Goal: Find specific page/section: Find specific page/section

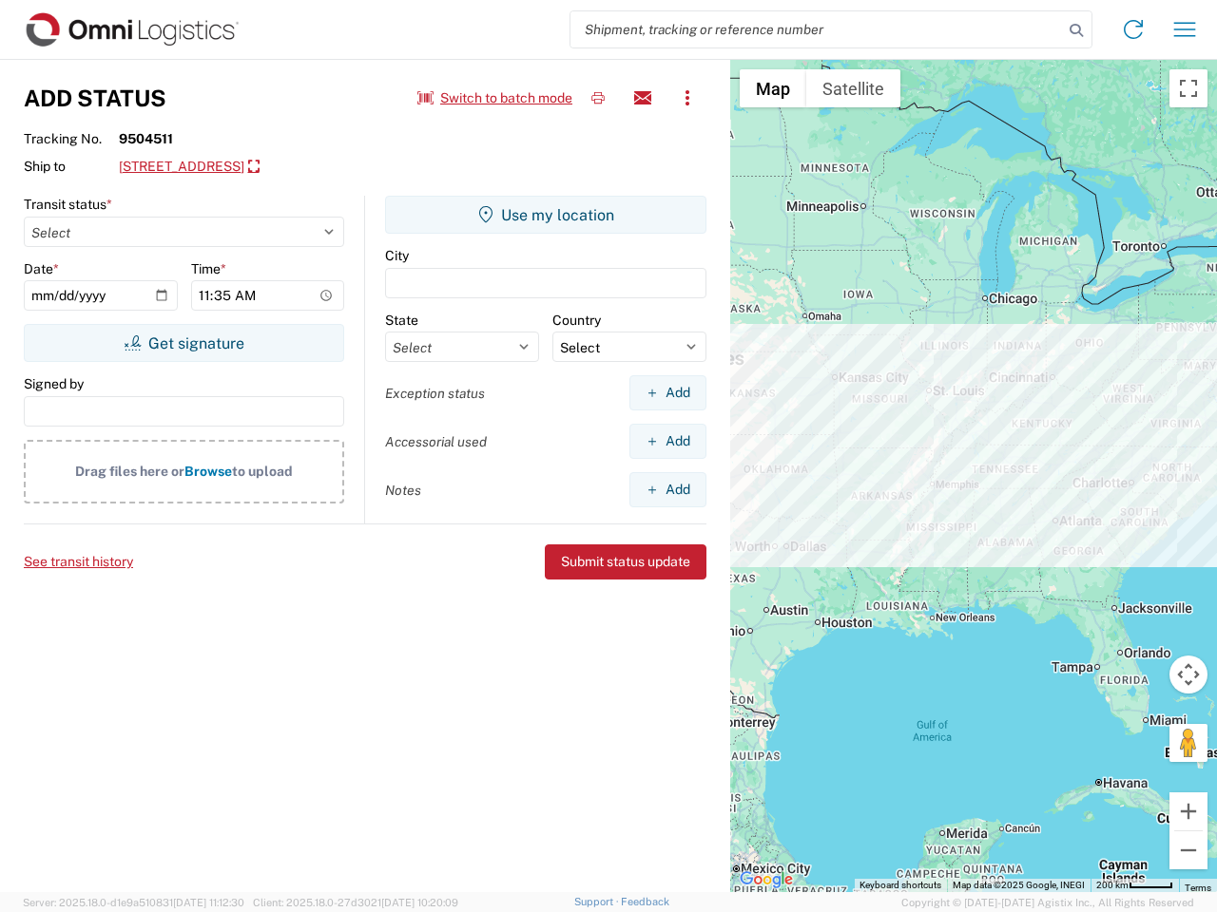
click at [816, 29] on input "search" at bounding box center [816, 29] width 492 height 36
click at [1076, 30] on icon at bounding box center [1076, 30] width 27 height 27
click at [1133, 29] on icon at bounding box center [1133, 29] width 30 height 30
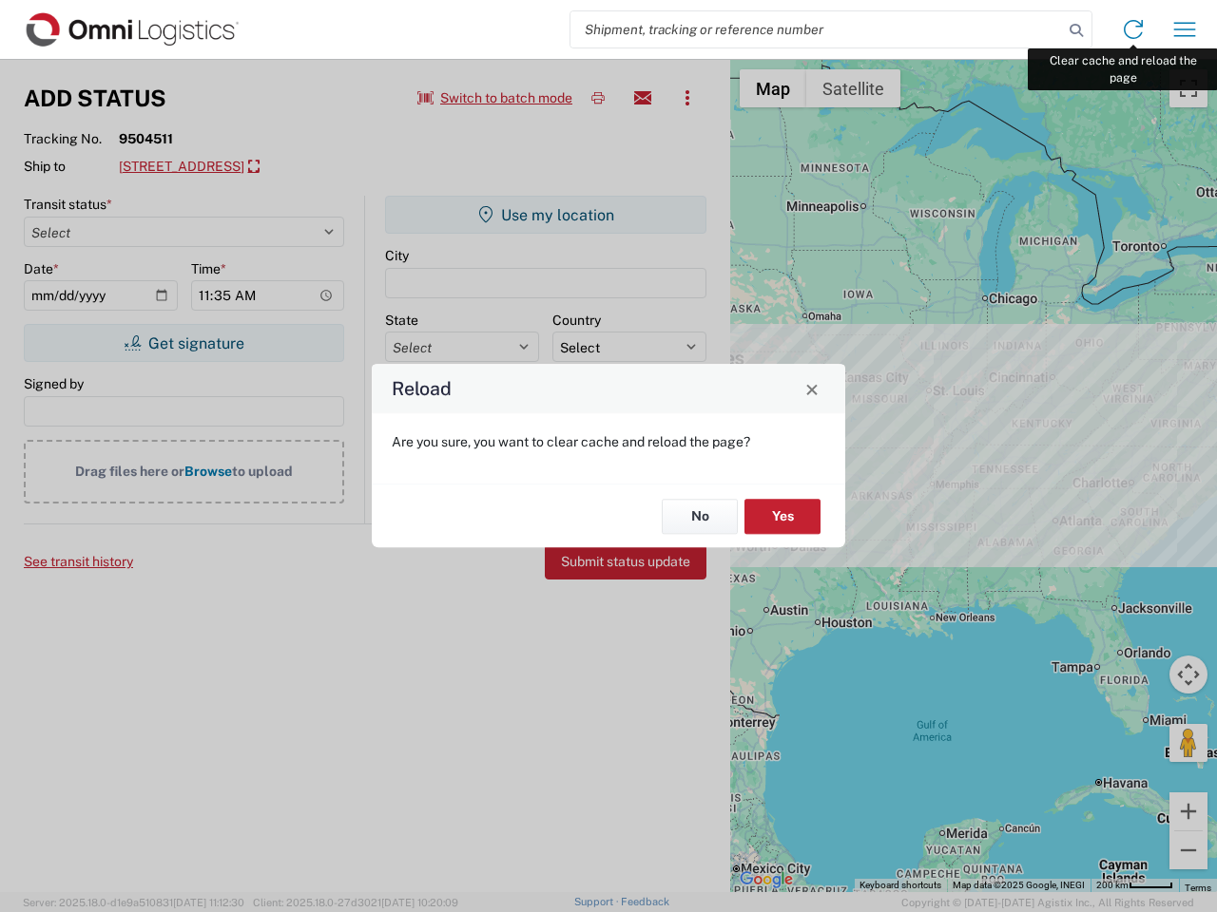
click at [1184, 29] on div "Reload Are you sure, you want to clear cache and reload the page? No Yes" at bounding box center [608, 456] width 1217 height 912
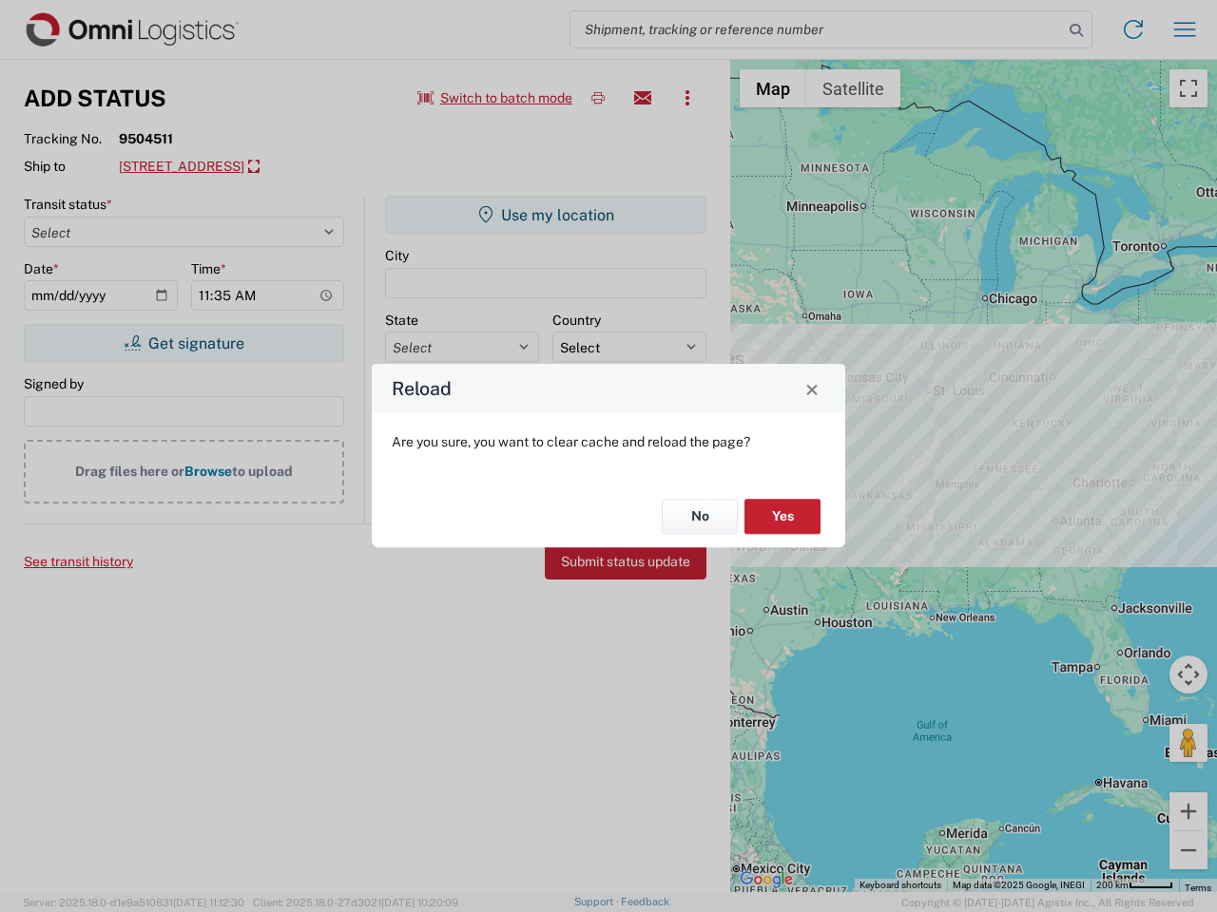
click at [495, 98] on div "Reload Are you sure, you want to clear cache and reload the page? No Yes" at bounding box center [608, 456] width 1217 height 912
click at [598, 98] on div "Reload Are you sure, you want to clear cache and reload the page? No Yes" at bounding box center [608, 456] width 1217 height 912
click at [642, 98] on div "Reload Are you sure, you want to clear cache and reload the page? No Yes" at bounding box center [608, 456] width 1217 height 912
click at [687, 98] on div "Reload Are you sure, you want to clear cache and reload the page? No Yes" at bounding box center [608, 456] width 1217 height 912
click at [301, 167] on div "Reload Are you sure, you want to clear cache and reload the page? No Yes" at bounding box center [608, 456] width 1217 height 912
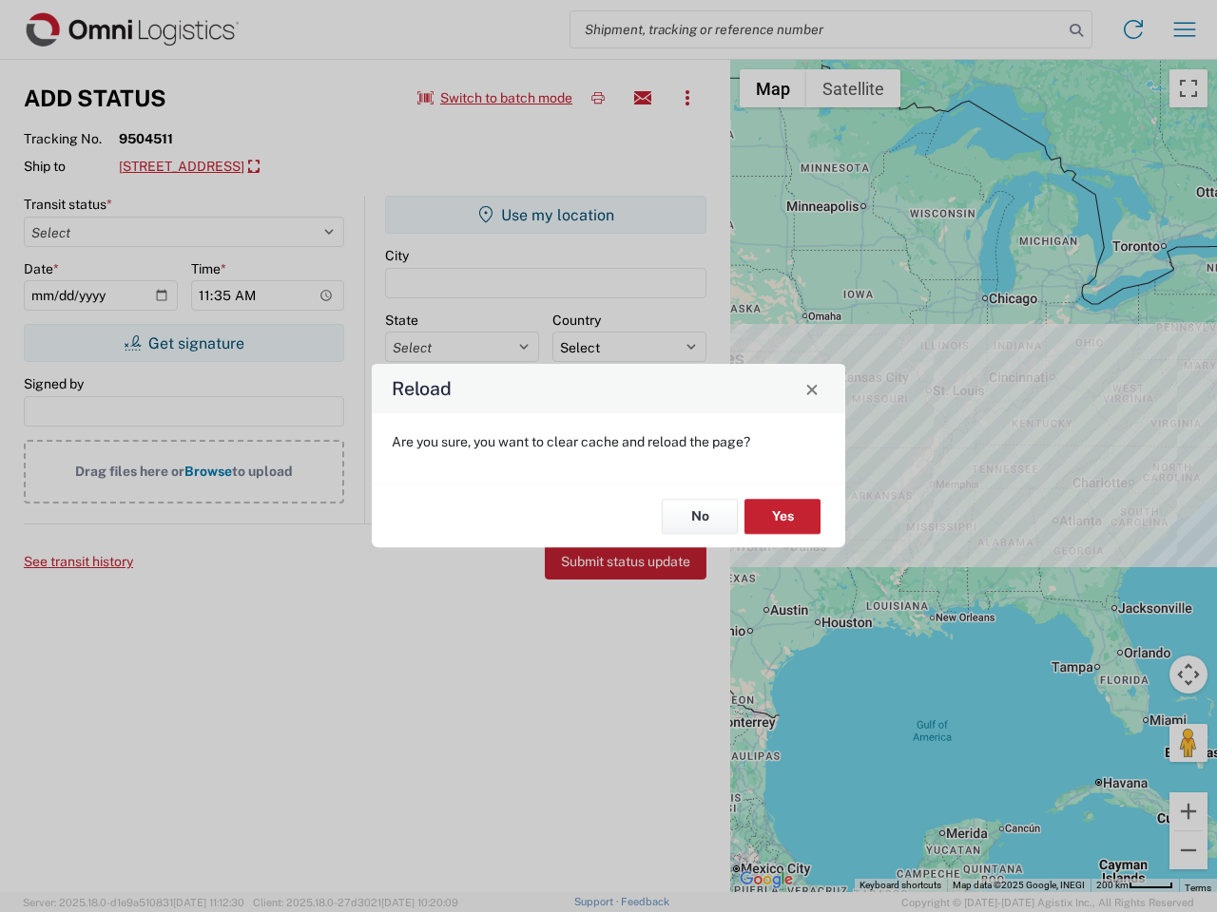
click at [183, 343] on div "Reload Are you sure, you want to clear cache and reload the page? No Yes" at bounding box center [608, 456] width 1217 height 912
